Goal: Find specific page/section: Find specific page/section

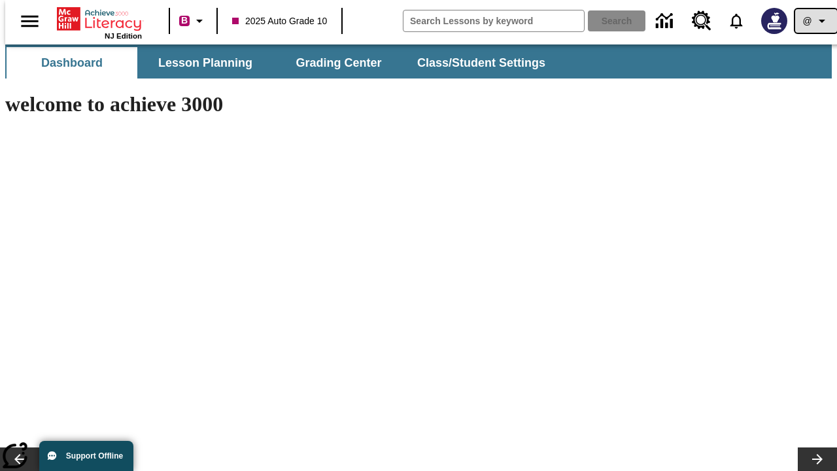
click at [814, 21] on icon "Profile/Settings" at bounding box center [822, 21] width 16 height 16
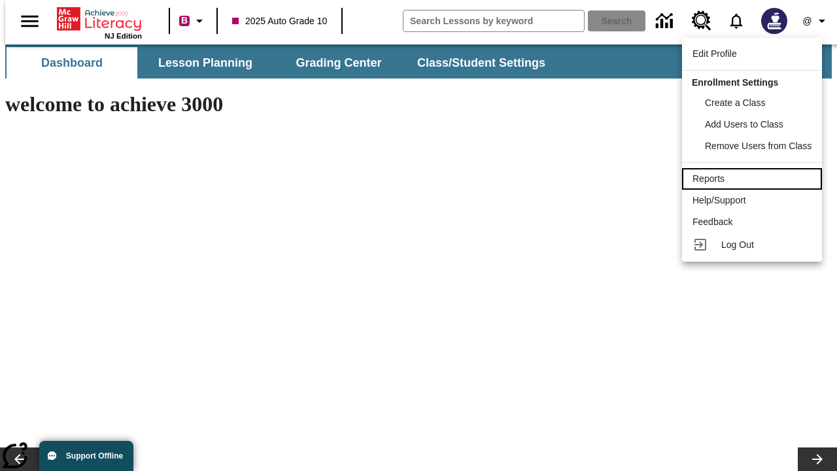
click at [754, 179] on div "Reports" at bounding box center [752, 179] width 119 height 14
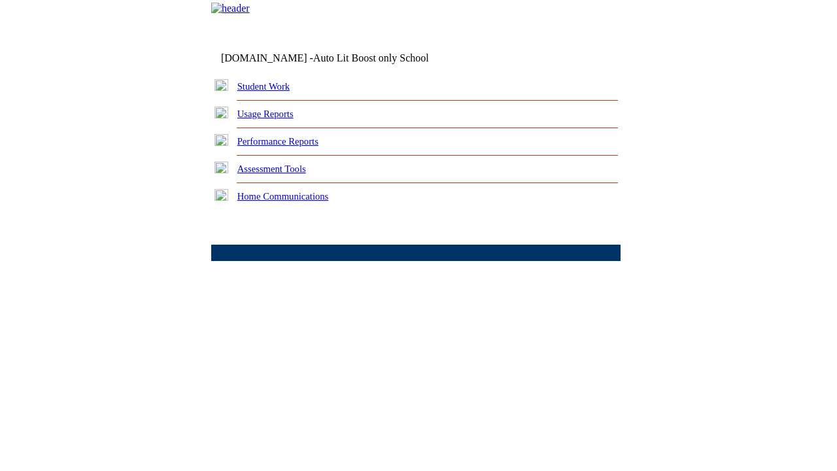
click at [291, 147] on link "Performance Reports" at bounding box center [277, 141] width 81 height 10
